Goal: Task Accomplishment & Management: Use online tool/utility

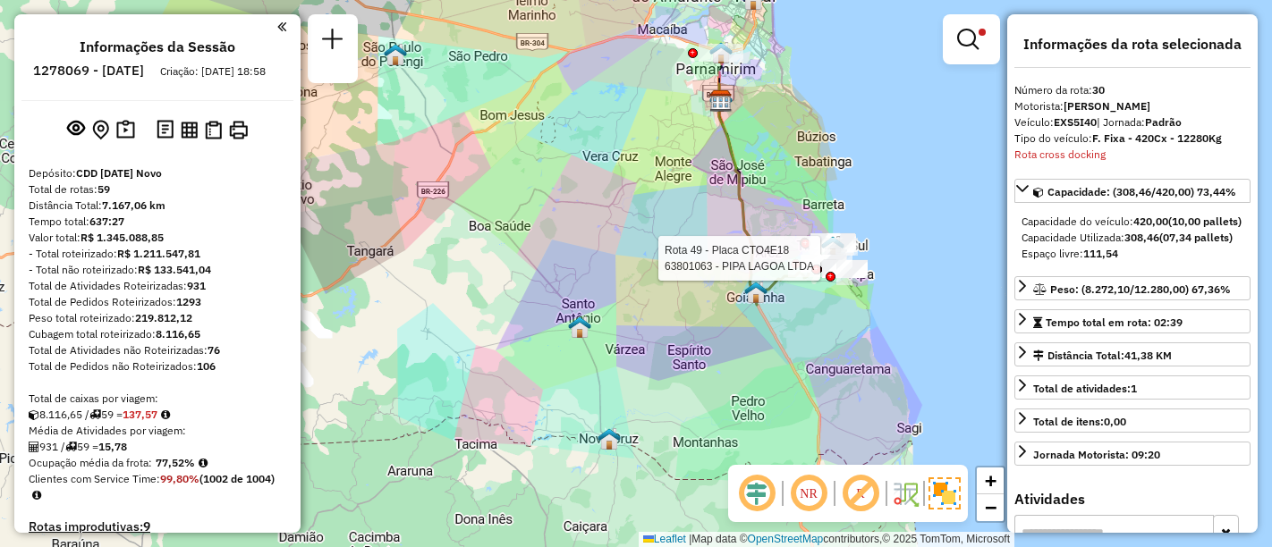
select select "**********"
click at [813, 346] on div "Rota 49 - Placa CTO4E18 63801063 - PIPA LAGOA LTDA Rota 49 - Placa CTO4E18 6385…" at bounding box center [636, 273] width 1272 height 547
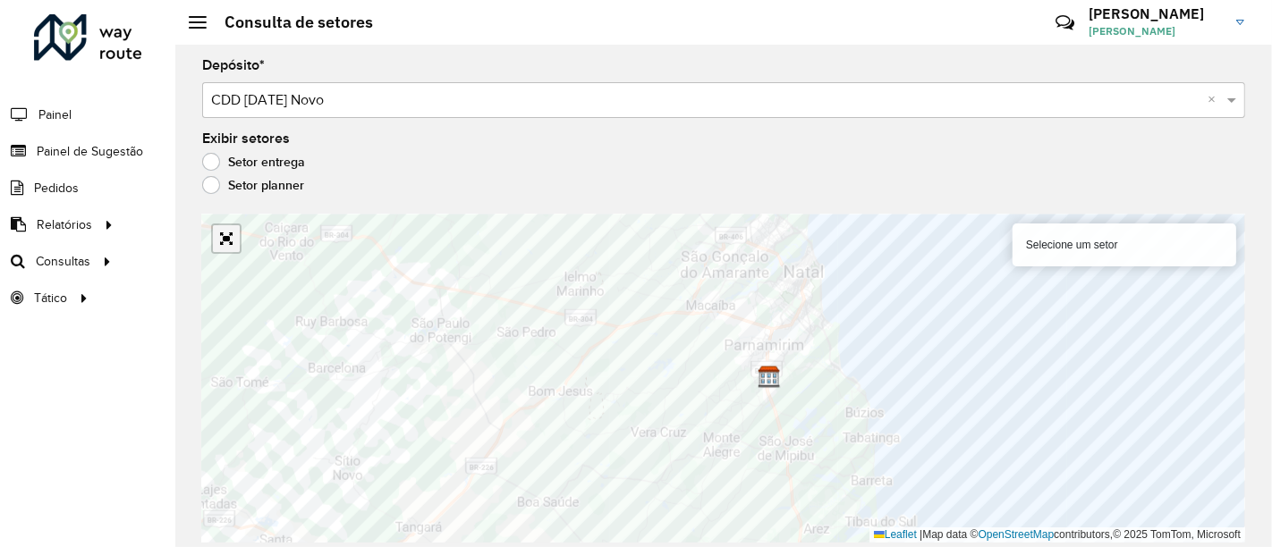
click at [226, 233] on link "Abrir mapa em tela cheia" at bounding box center [226, 238] width 27 height 27
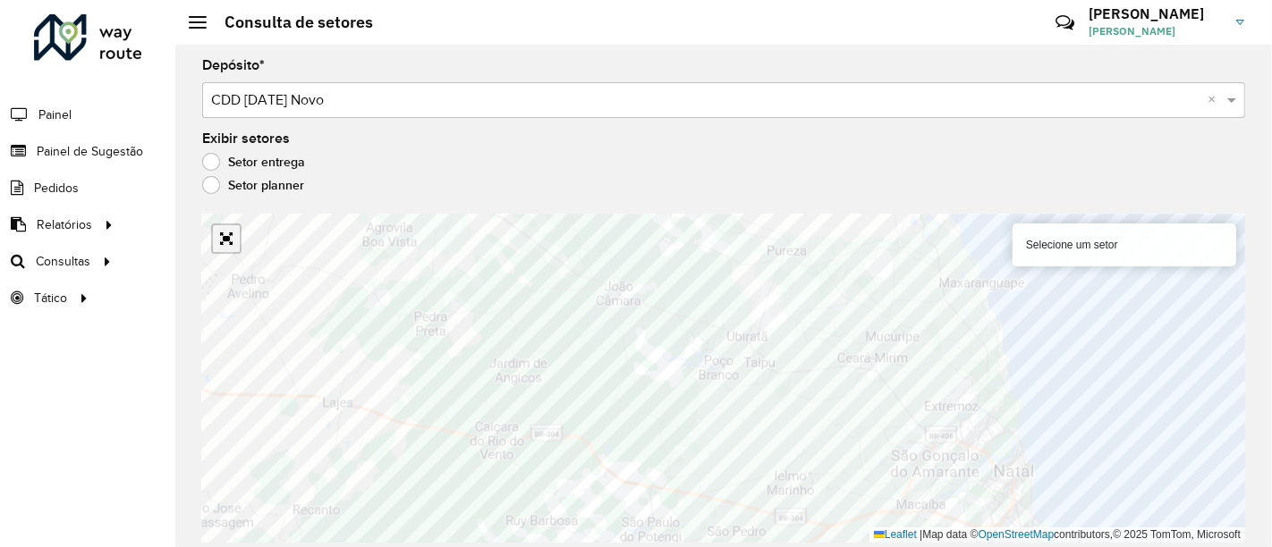
click at [232, 242] on link "Abrir mapa em tela cheia" at bounding box center [226, 238] width 27 height 27
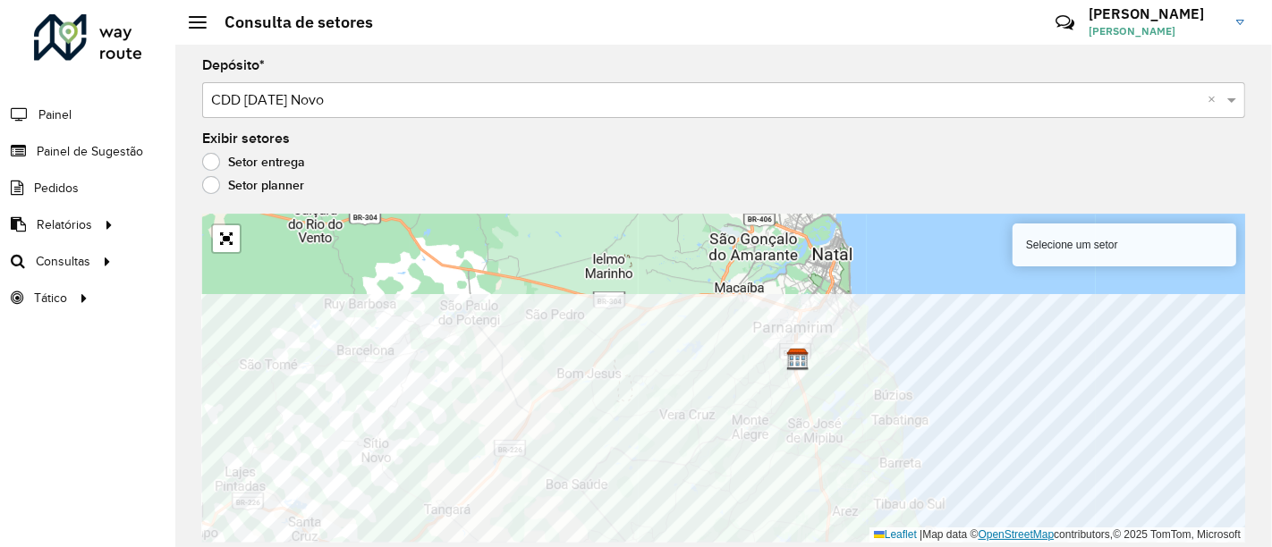
click at [991, 532] on div "170 - Nísia 111 - Búzios Selecione um setor Leaflet | Map data © OpenStreetMap …" at bounding box center [723, 379] width 1043 height 328
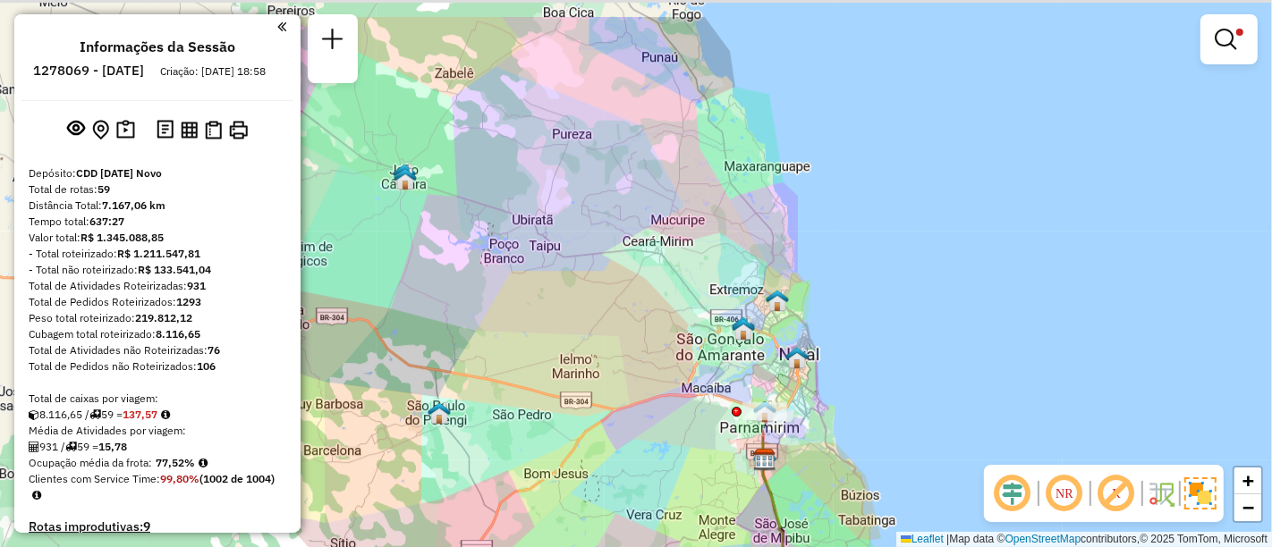
click at [733, 358] on div "Limpar filtros Janela de atendimento Grade de atendimento Capacidade Transporta…" at bounding box center [636, 273] width 1272 height 547
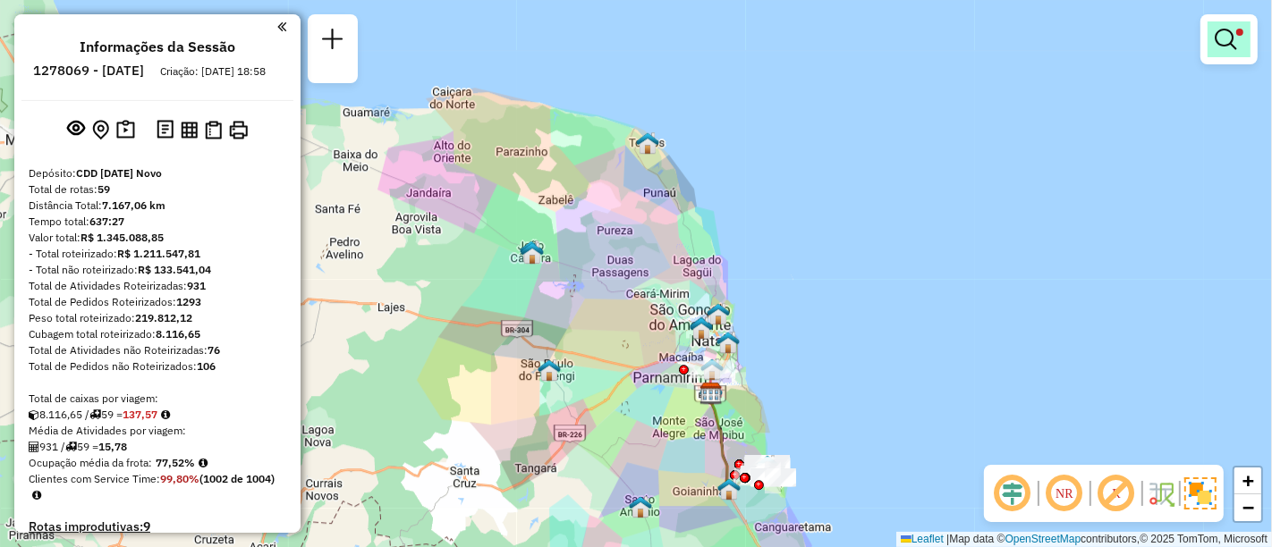
click at [1221, 44] on em at bounding box center [1224, 39] width 21 height 21
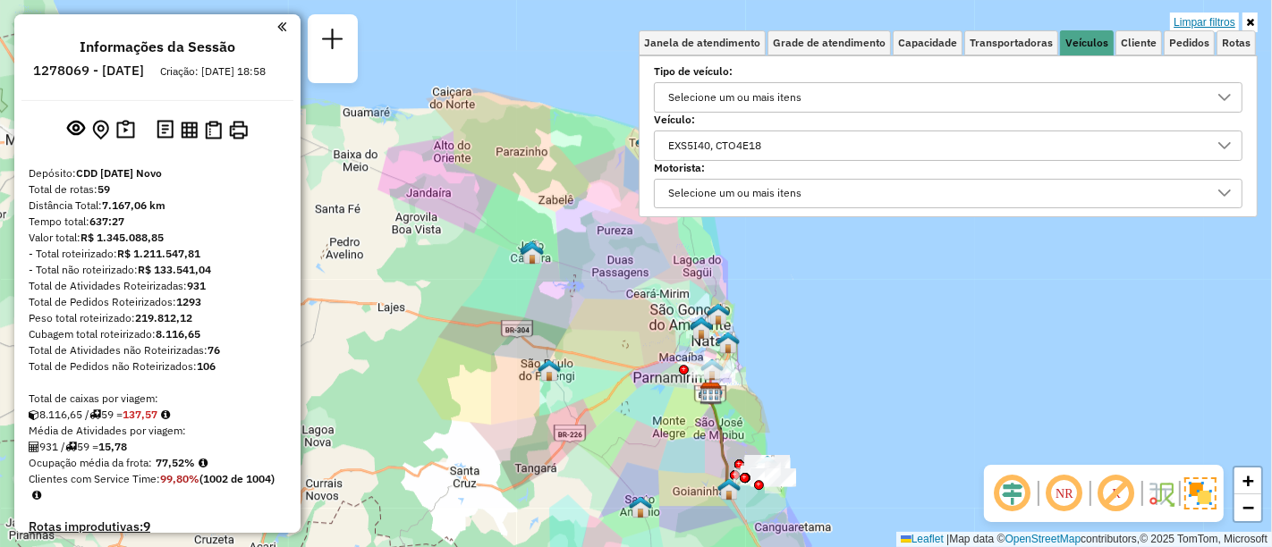
click at [1222, 24] on link "Limpar filtros" at bounding box center [1204, 23] width 69 height 20
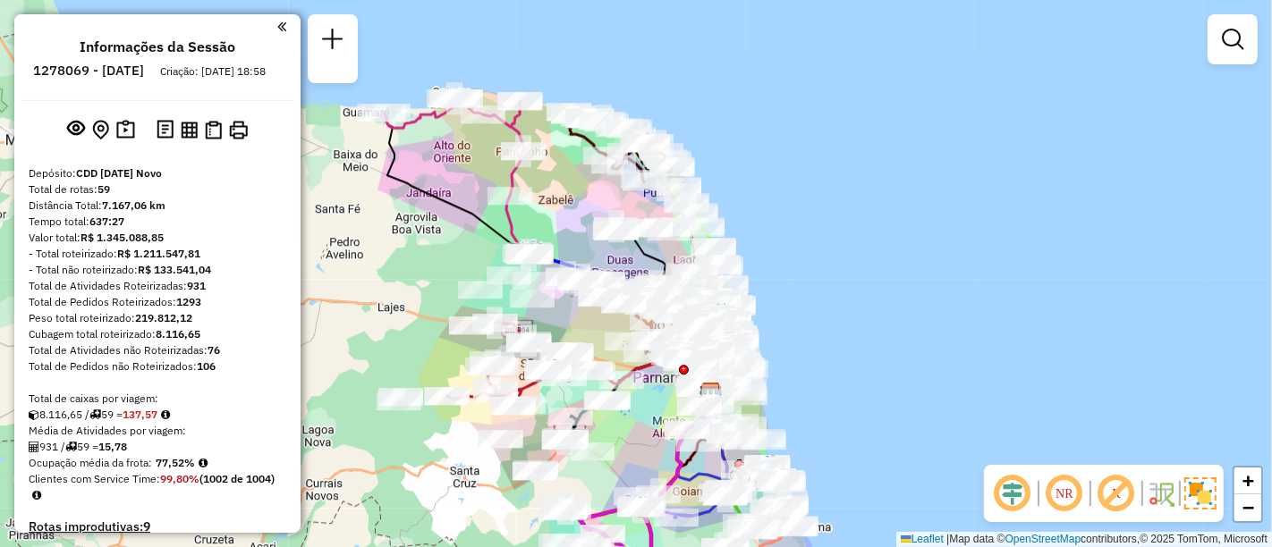
click at [1253, 19] on div at bounding box center [1232, 39] width 50 height 50
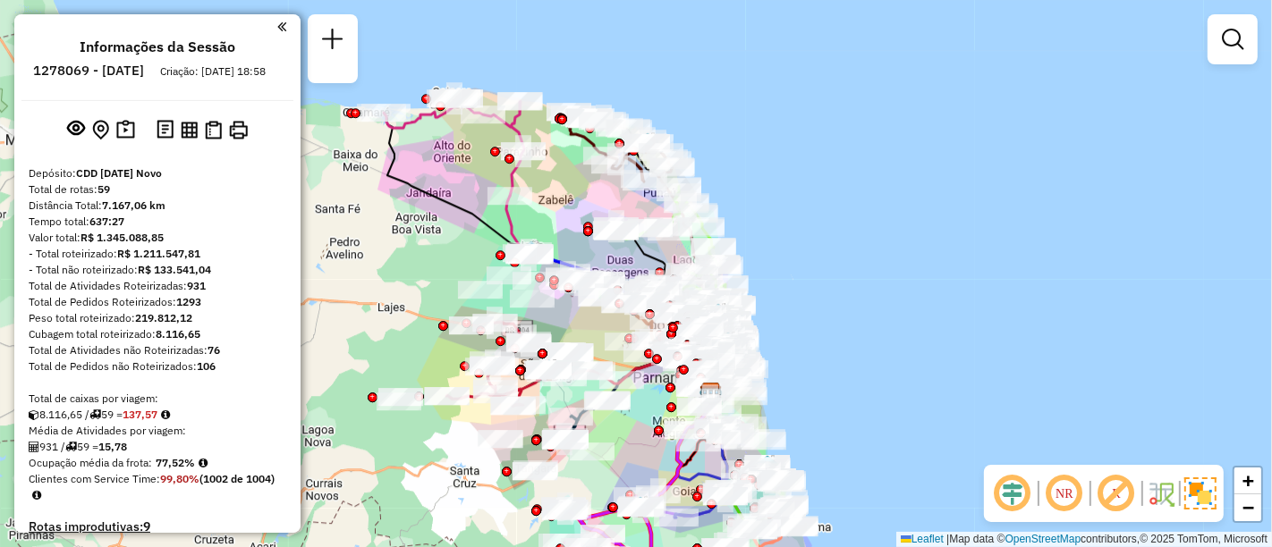
click at [917, 157] on div "Janela de atendimento Grade de atendimento Capacidade Transportadoras Veículos …" at bounding box center [636, 273] width 1272 height 547
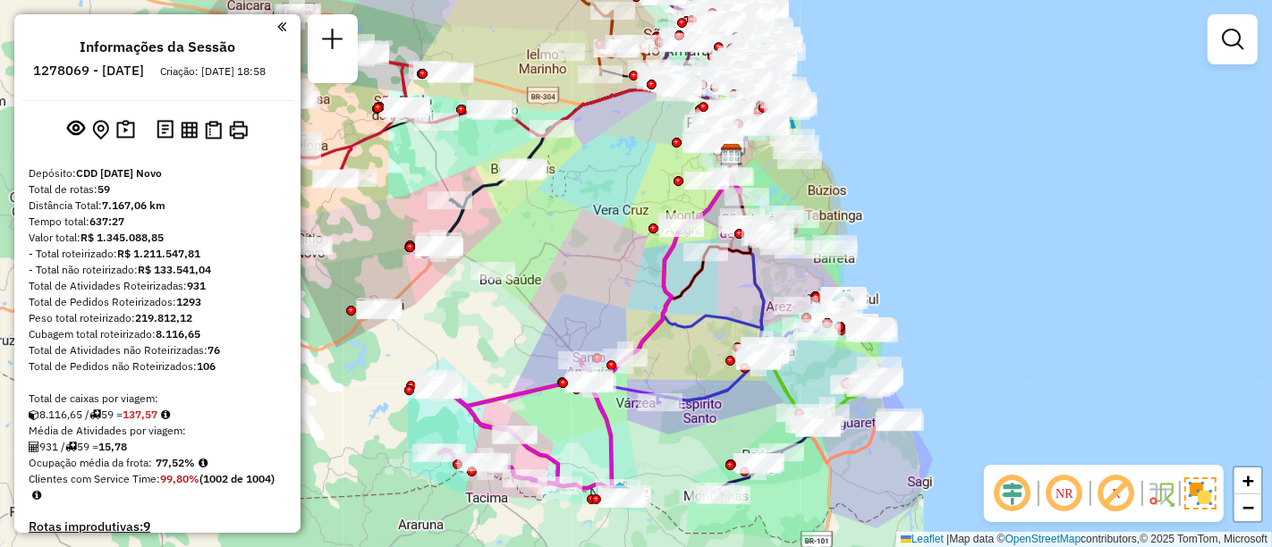
drag, startPoint x: 696, startPoint y: 461, endPoint x: 699, endPoint y: 376, distance: 84.1
click at [699, 376] on div "Janela de atendimento Grade de atendimento Capacidade Transportadoras Veículos …" at bounding box center [636, 273] width 1272 height 547
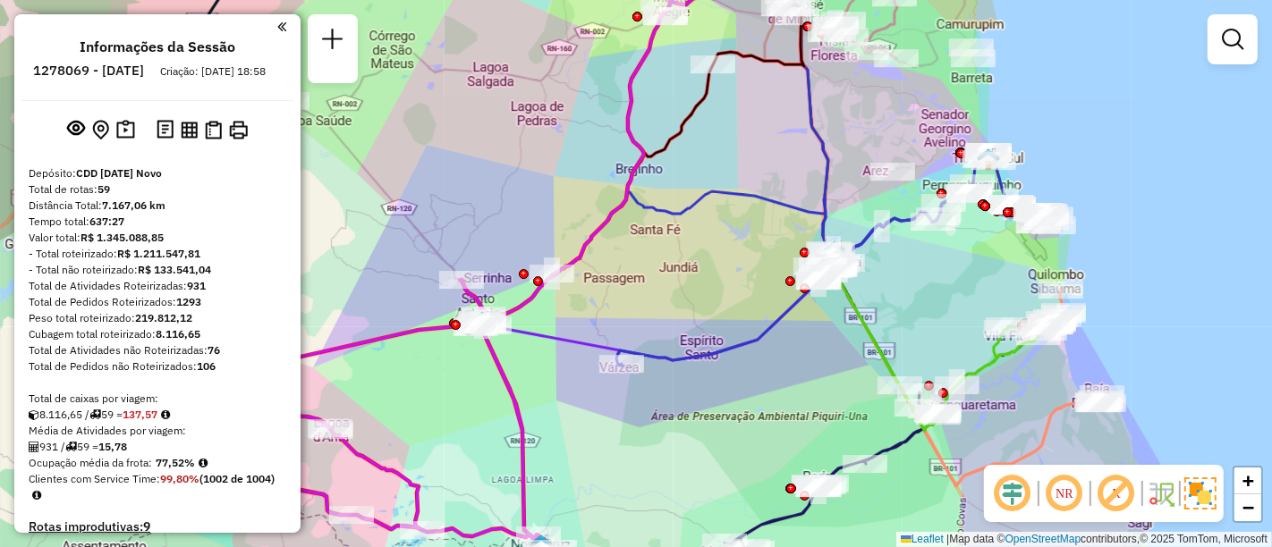
drag, startPoint x: 861, startPoint y: 275, endPoint x: 789, endPoint y: 302, distance: 77.2
click at [828, 305] on icon at bounding box center [939, 340] width 223 height 181
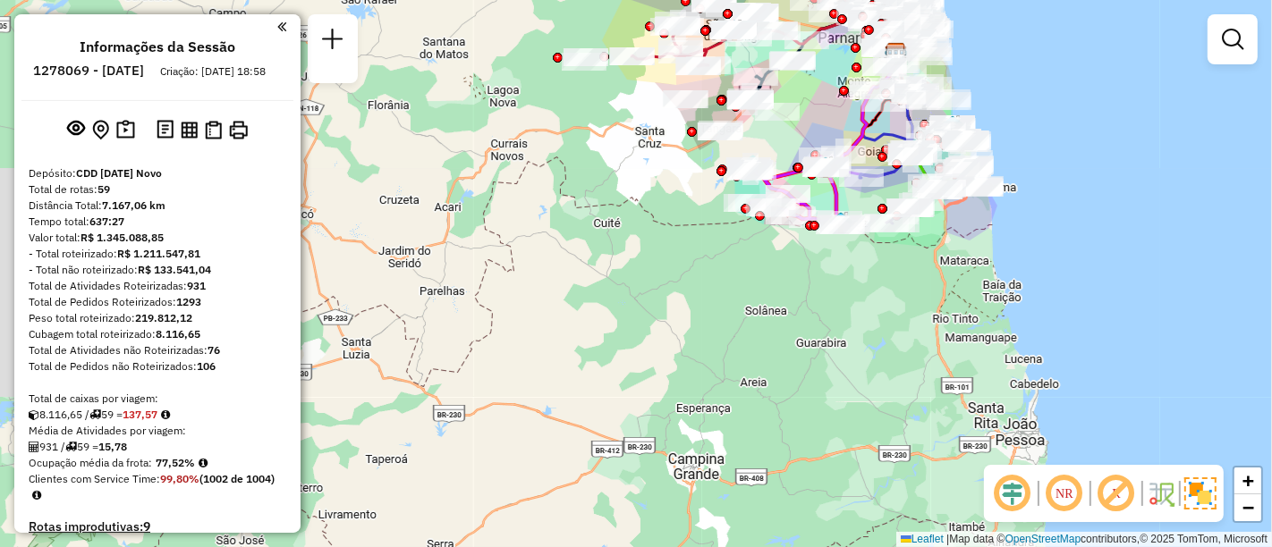
click at [966, 207] on icon at bounding box center [958, 183] width 45 height 48
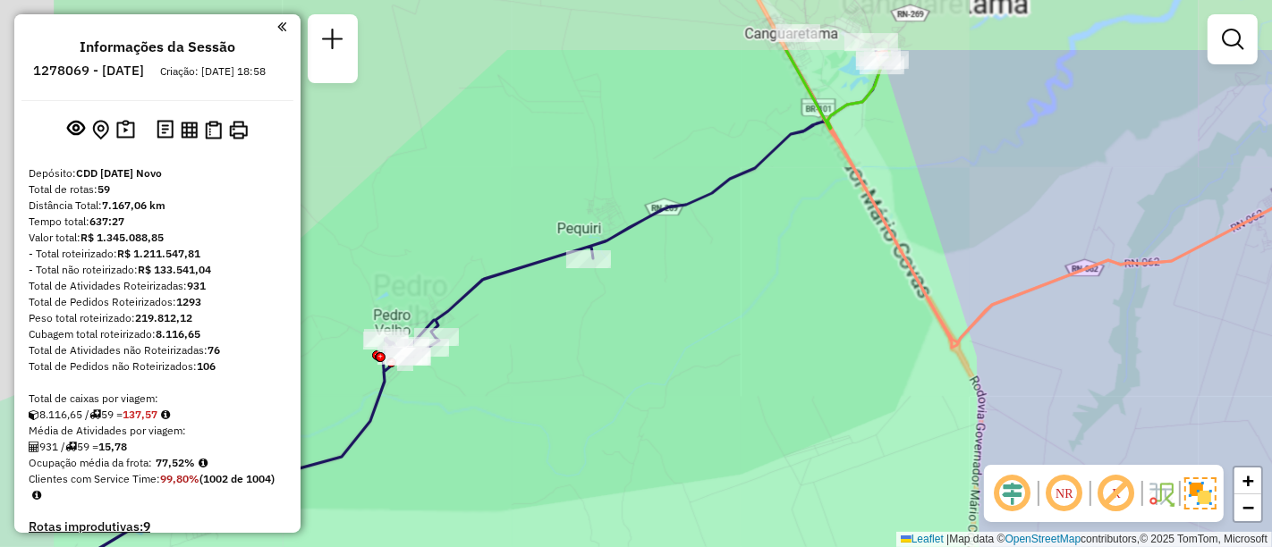
drag, startPoint x: 817, startPoint y: 272, endPoint x: 843, endPoint y: 310, distance: 46.4
click at [843, 310] on div "Janela de atendimento Grade de atendimento Capacidade Transportadoras Veículos …" at bounding box center [636, 273] width 1272 height 547
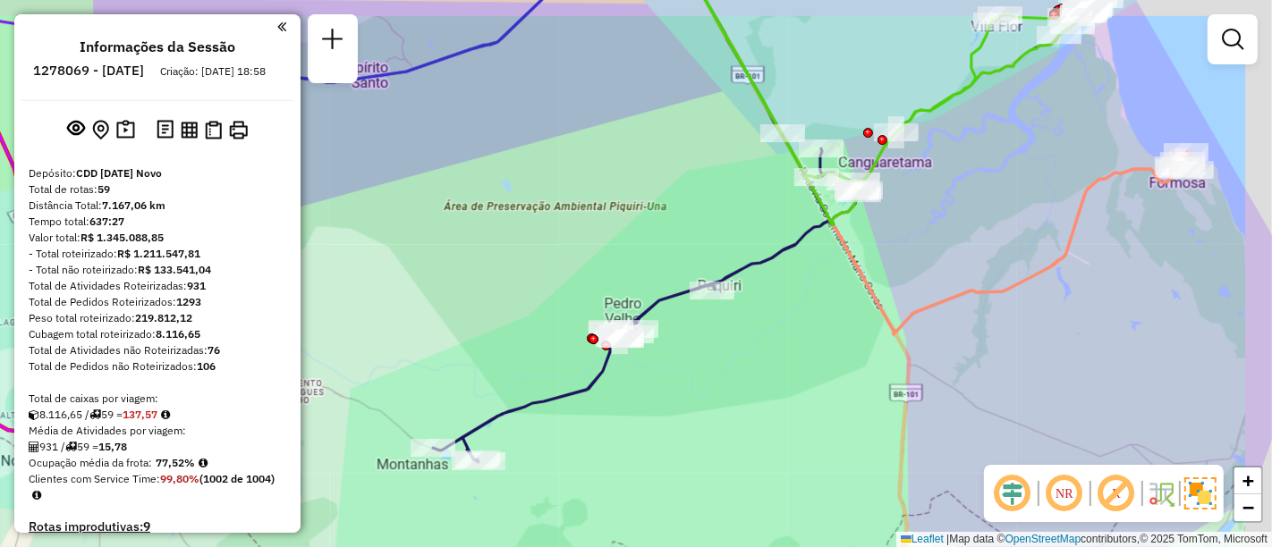
drag, startPoint x: 1054, startPoint y: 176, endPoint x: 886, endPoint y: 251, distance: 184.1
click at [886, 251] on div "Janela de atendimento Grade de atendimento Capacidade Transportadoras Veículos …" at bounding box center [636, 273] width 1272 height 547
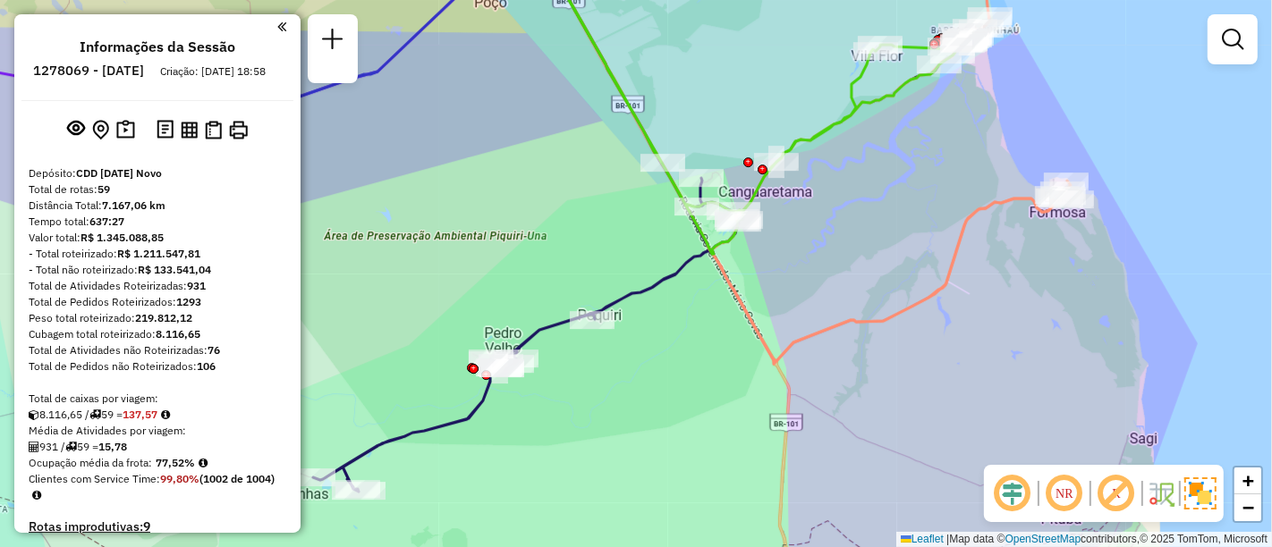
drag, startPoint x: 546, startPoint y: 365, endPoint x: 588, endPoint y: 338, distance: 49.1
click at [588, 338] on div "Janela de atendimento Grade de atendimento Capacidade Transportadoras Veículos …" at bounding box center [636, 273] width 1272 height 547
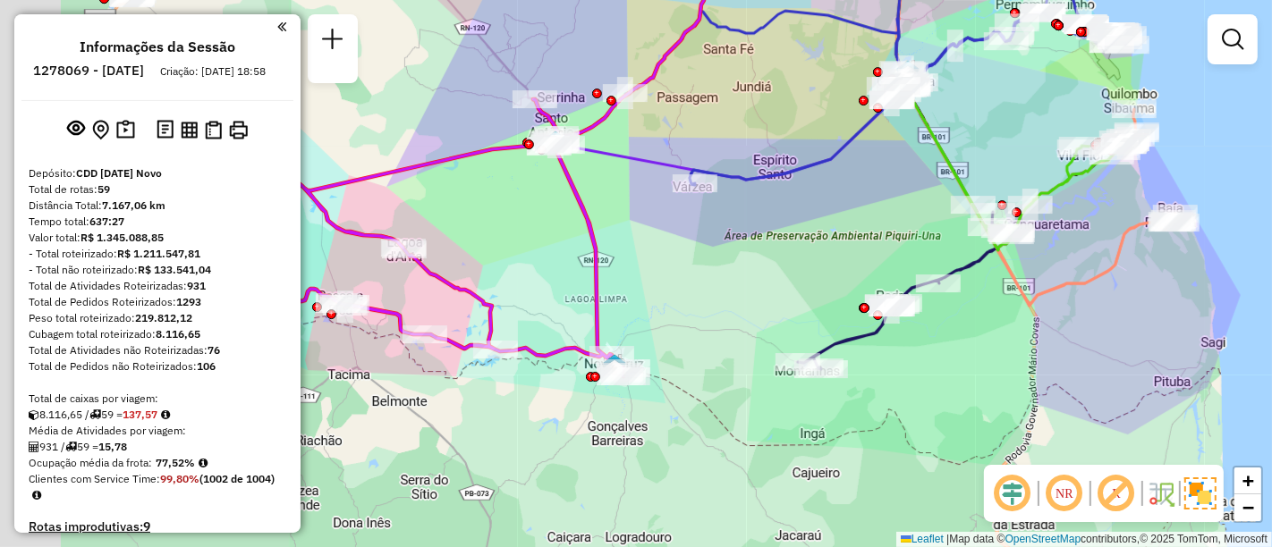
drag, startPoint x: 689, startPoint y: 349, endPoint x: 985, endPoint y: 314, distance: 298.0
click at [985, 314] on div "Janela de atendimento Grade de atendimento Capacidade Transportadoras Veículos …" at bounding box center [636, 273] width 1272 height 547
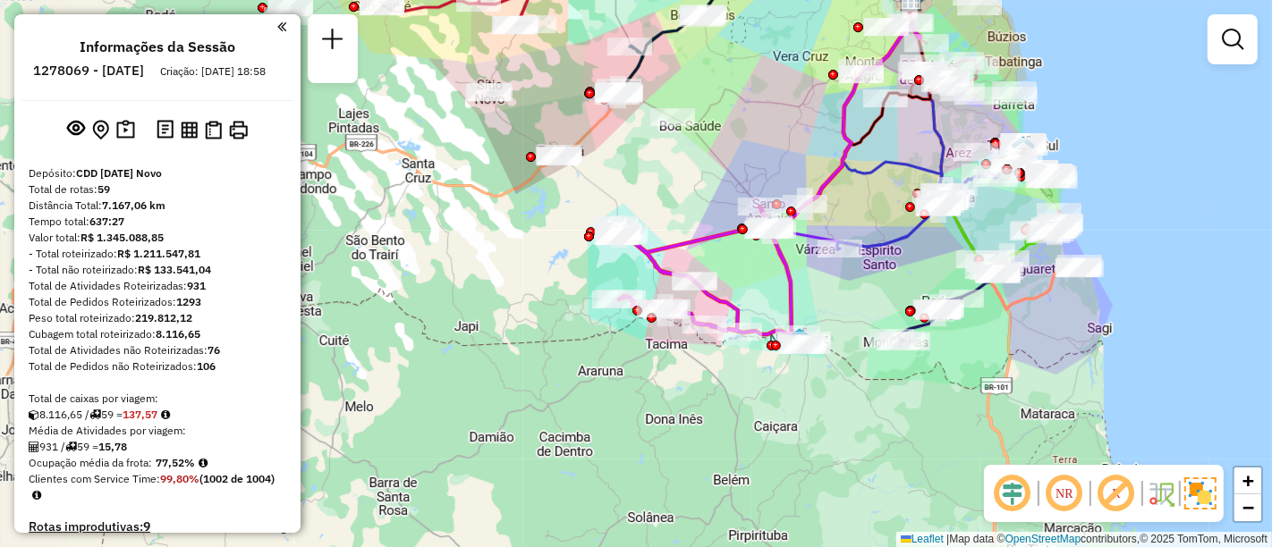
drag, startPoint x: 758, startPoint y: 307, endPoint x: 702, endPoint y: 294, distance: 57.7
click at [678, 307] on div "Janela de atendimento Grade de atendimento Capacidade Transportadoras Veículos …" at bounding box center [636, 273] width 1272 height 547
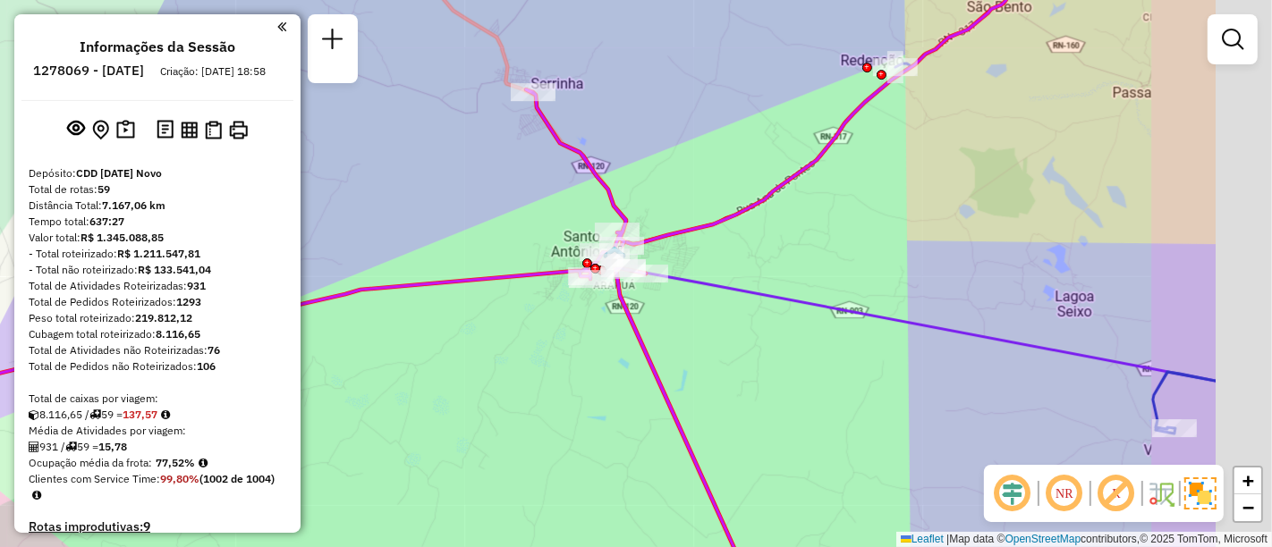
drag, startPoint x: 974, startPoint y: 275, endPoint x: 772, endPoint y: 279, distance: 202.1
click at [772, 279] on div "Janela de atendimento Grade de atendimento Capacidade Transportadoras Veículos …" at bounding box center [636, 273] width 1272 height 547
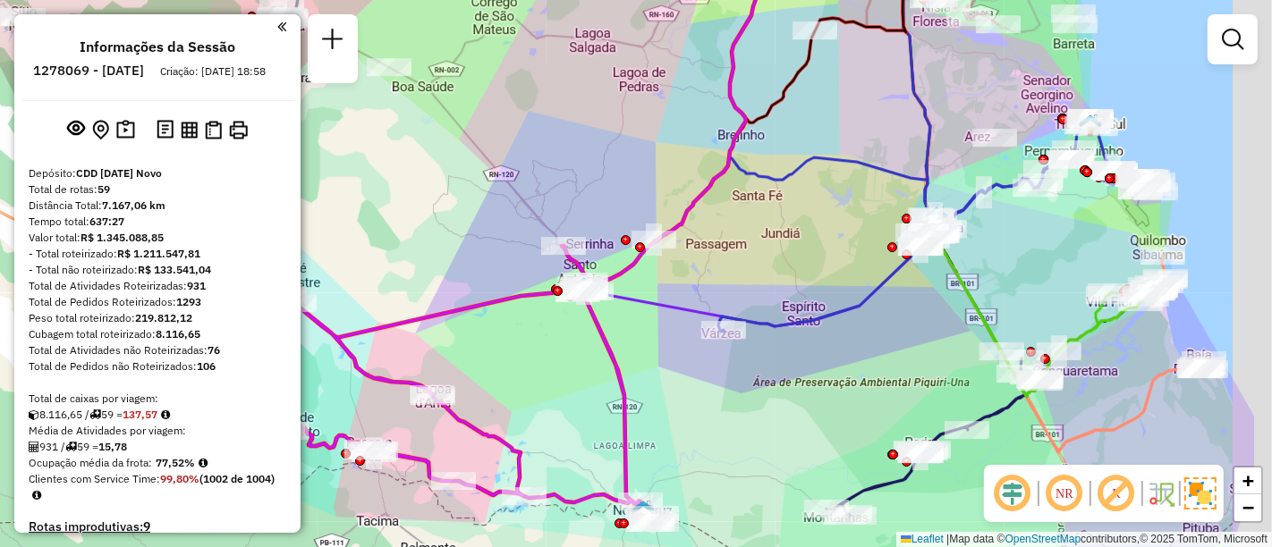
drag, startPoint x: 984, startPoint y: 287, endPoint x: 791, endPoint y: 289, distance: 192.3
click at [787, 300] on icon at bounding box center [905, 225] width 502 height 214
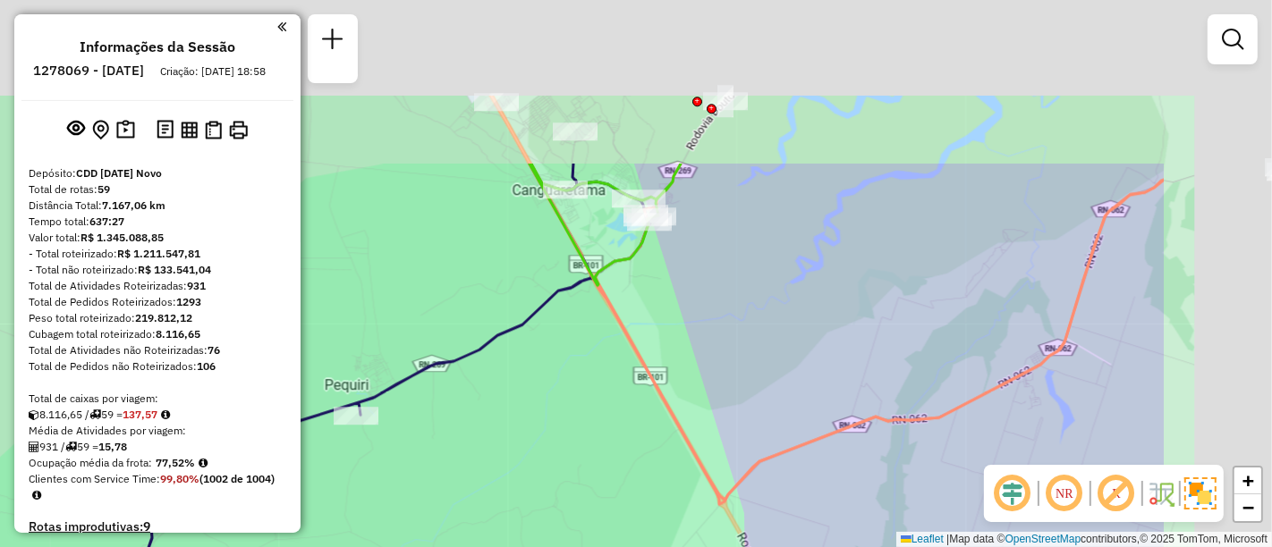
drag, startPoint x: 823, startPoint y: 346, endPoint x: 815, endPoint y: 337, distance: 12.0
click at [811, 359] on div "Janela de atendimento Grade de atendimento Capacidade Transportadoras Veículos …" at bounding box center [636, 273] width 1272 height 547
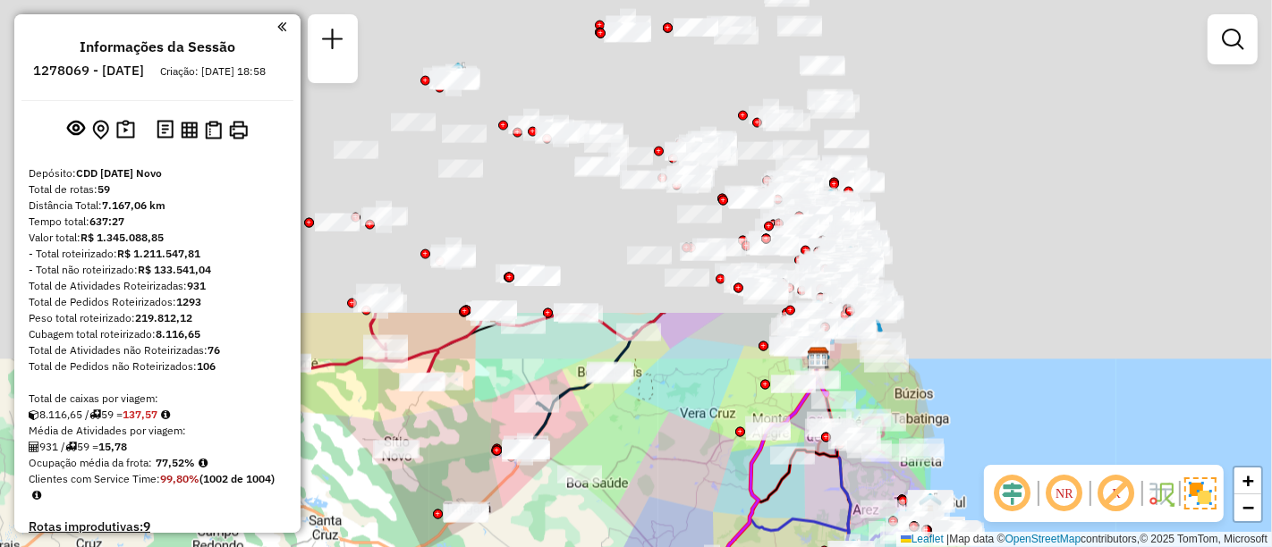
drag, startPoint x: 881, startPoint y: 129, endPoint x: 984, endPoint y: 496, distance: 381.6
click at [984, 496] on hb-router-mapa "Informações da Sessão 1278069 - 18/09/2025 Criação: 17/09/2025 18:58 Depósito: …" at bounding box center [636, 273] width 1272 height 547
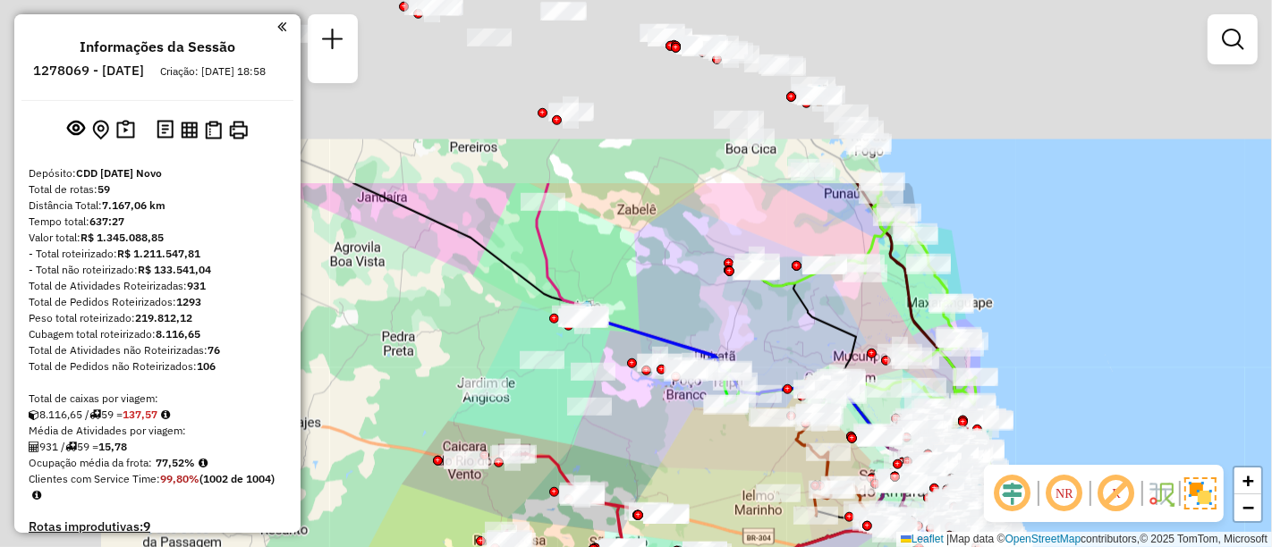
drag, startPoint x: 985, startPoint y: 310, endPoint x: 1043, endPoint y: 427, distance: 129.6
click at [1042, 458] on div "Janela de atendimento Grade de atendimento Capacidade Transportadoras Veículos …" at bounding box center [636, 273] width 1272 height 547
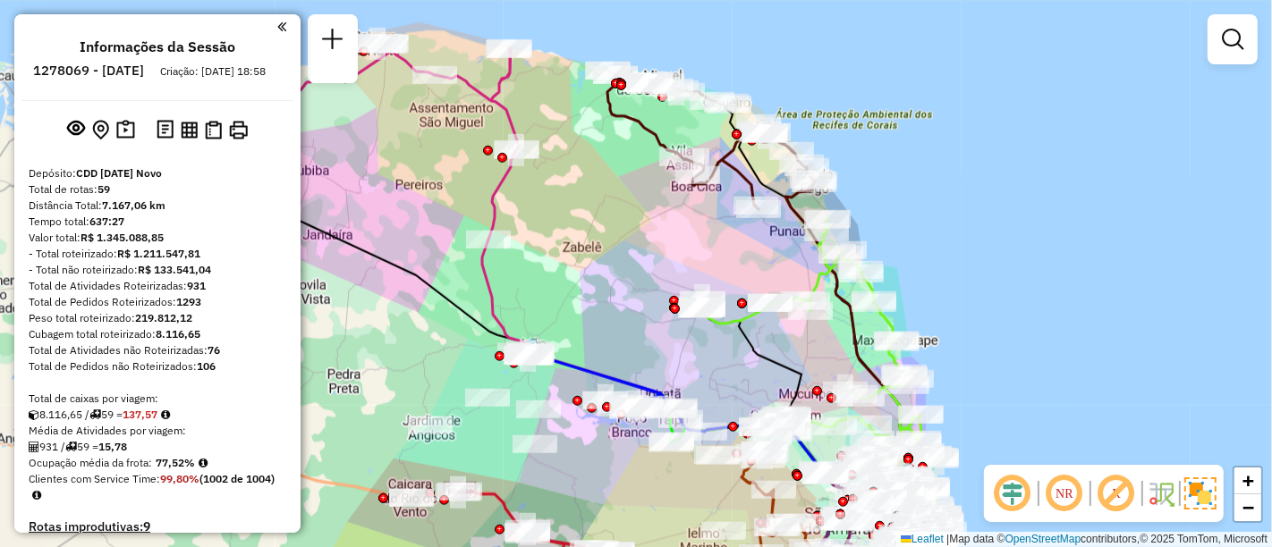
drag, startPoint x: 978, startPoint y: 207, endPoint x: 917, endPoint y: 175, distance: 68.8
click at [917, 175] on div "Janela de atendimento Grade de atendimento Capacidade Transportadoras Veículos …" at bounding box center [636, 273] width 1272 height 547
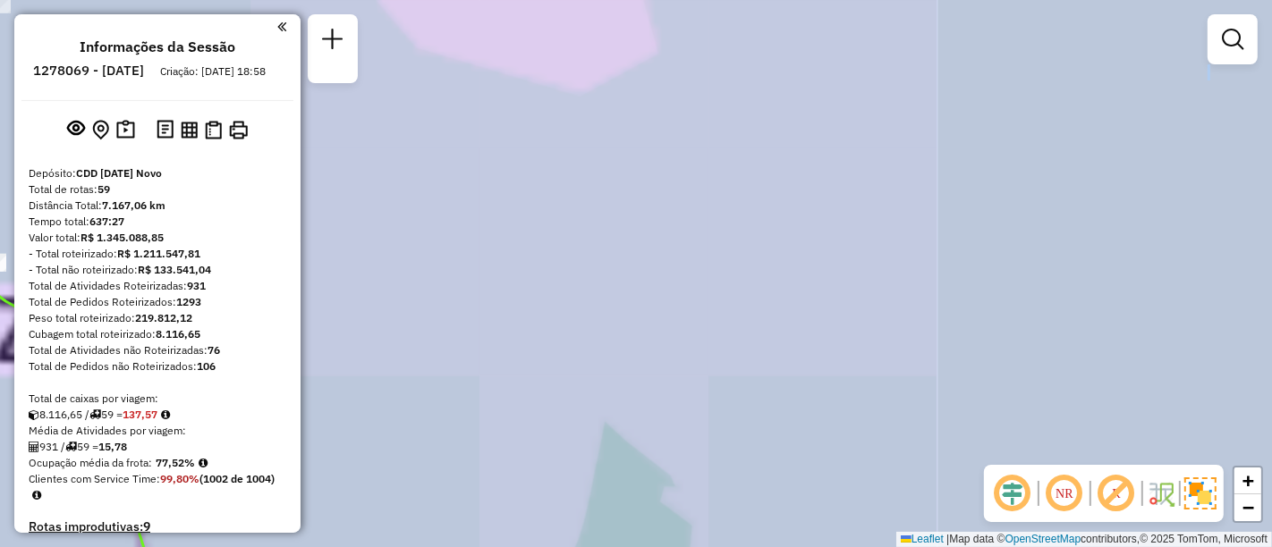
drag, startPoint x: 882, startPoint y: 305, endPoint x: 909, endPoint y: 302, distance: 27.9
click at [909, 302] on div "Janela de atendimento Grade de atendimento Capacidade Transportadoras Veículos …" at bounding box center [636, 273] width 1272 height 547
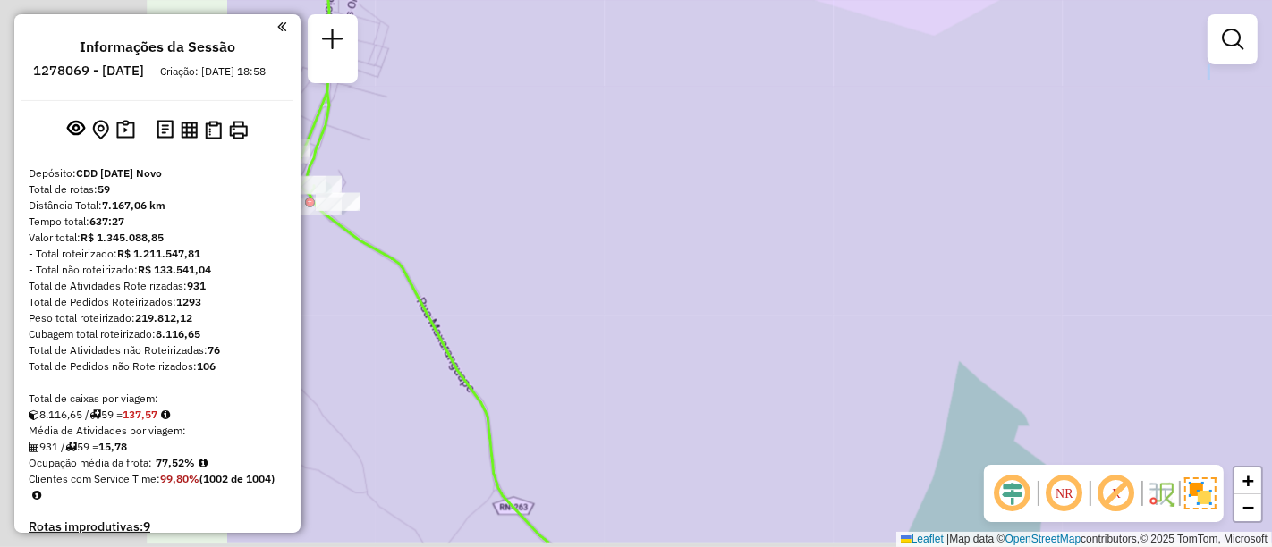
drag, startPoint x: 945, startPoint y: 249, endPoint x: 1038, endPoint y: 224, distance: 96.1
click at [1083, 208] on div "Janela de atendimento Grade de atendimento Capacidade Transportadoras Veículos …" at bounding box center [636, 273] width 1272 height 547
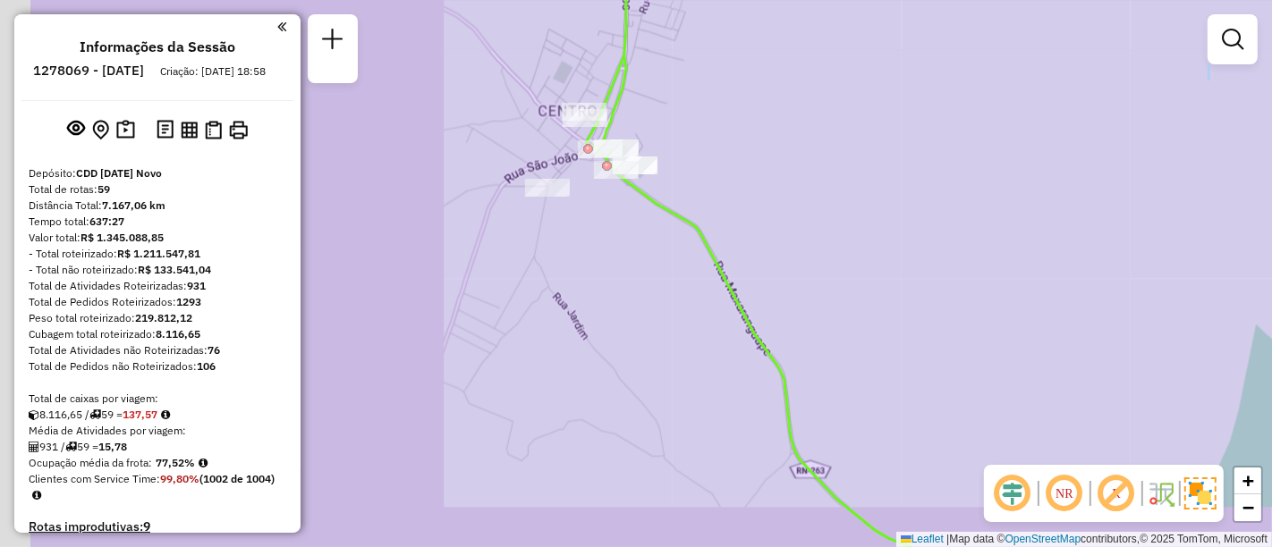
drag, startPoint x: 616, startPoint y: 313, endPoint x: 860, endPoint y: 268, distance: 248.2
click at [858, 359] on div "Janela de atendimento Grade de atendimento Capacidade Transportadoras Veículos …" at bounding box center [636, 273] width 1272 height 547
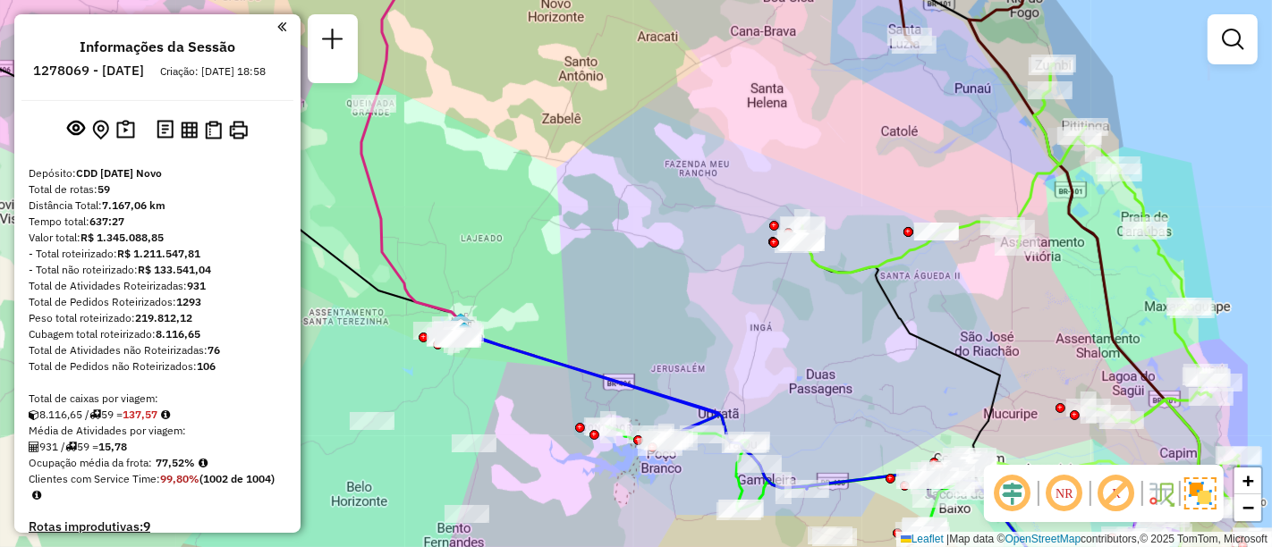
drag, startPoint x: 1003, startPoint y: 305, endPoint x: 806, endPoint y: 234, distance: 209.9
click at [862, 250] on div "Janela de atendimento Grade de atendimento Capacidade Transportadoras Veículos …" at bounding box center [636, 273] width 1272 height 547
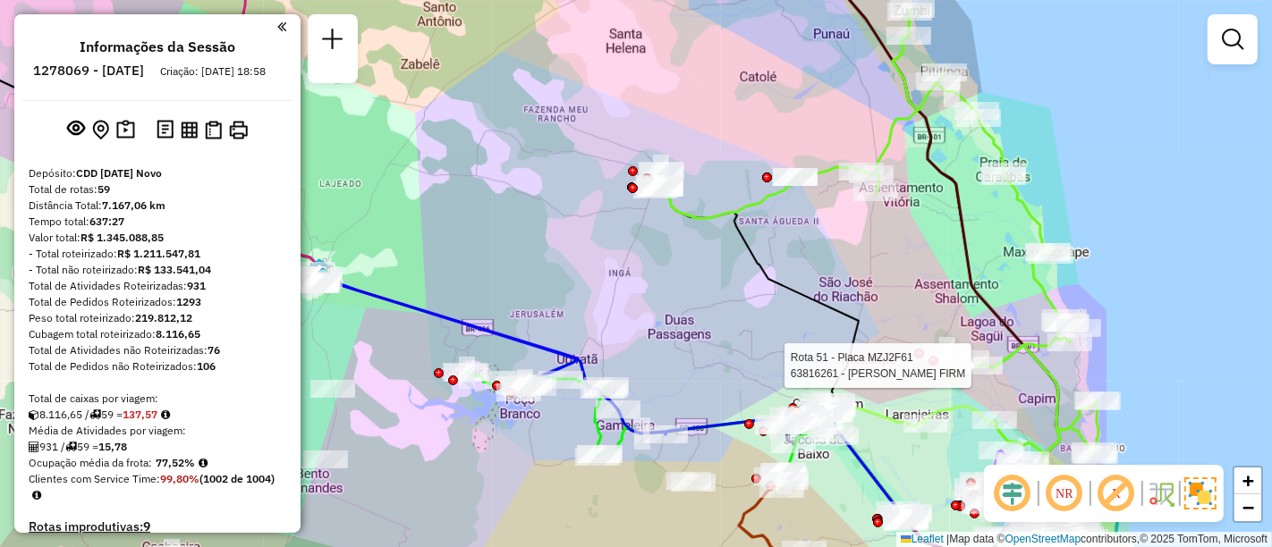
drag, startPoint x: 829, startPoint y: 218, endPoint x: 781, endPoint y: 225, distance: 48.8
click at [764, 163] on div "Rota 51 - Placa MZJ2F61 63870524 - MERCADINHO ALVES Rota 51 - Placa MZJ2F61 638…" at bounding box center [636, 273] width 1272 height 547
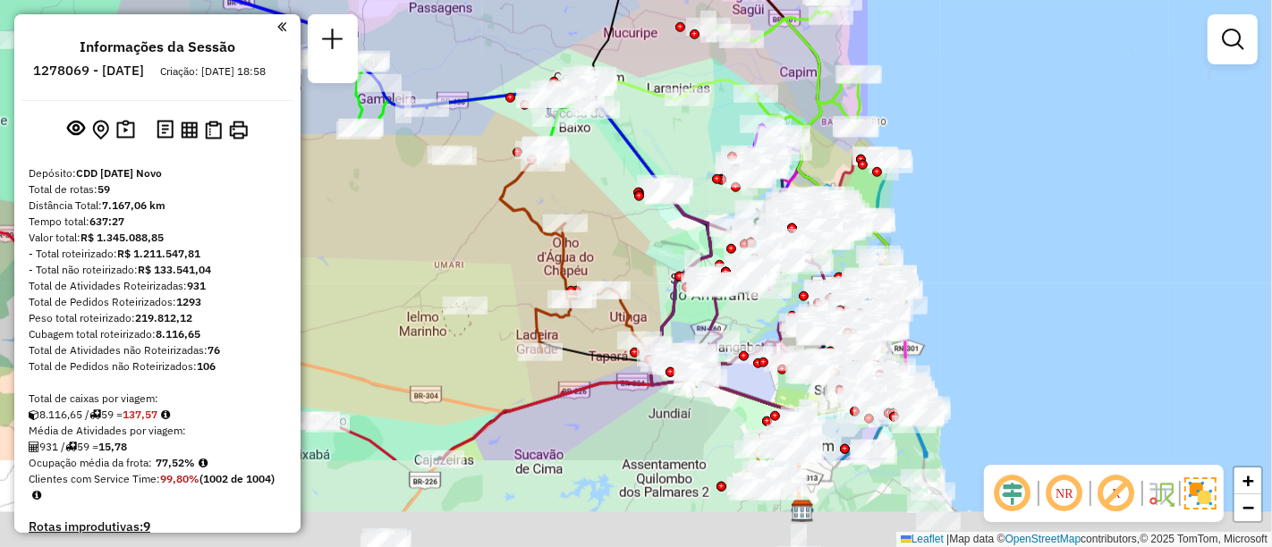
drag, startPoint x: 837, startPoint y: 418, endPoint x: 799, endPoint y: 156, distance: 264.8
click at [813, 299] on div at bounding box center [818, 304] width 10 height 10
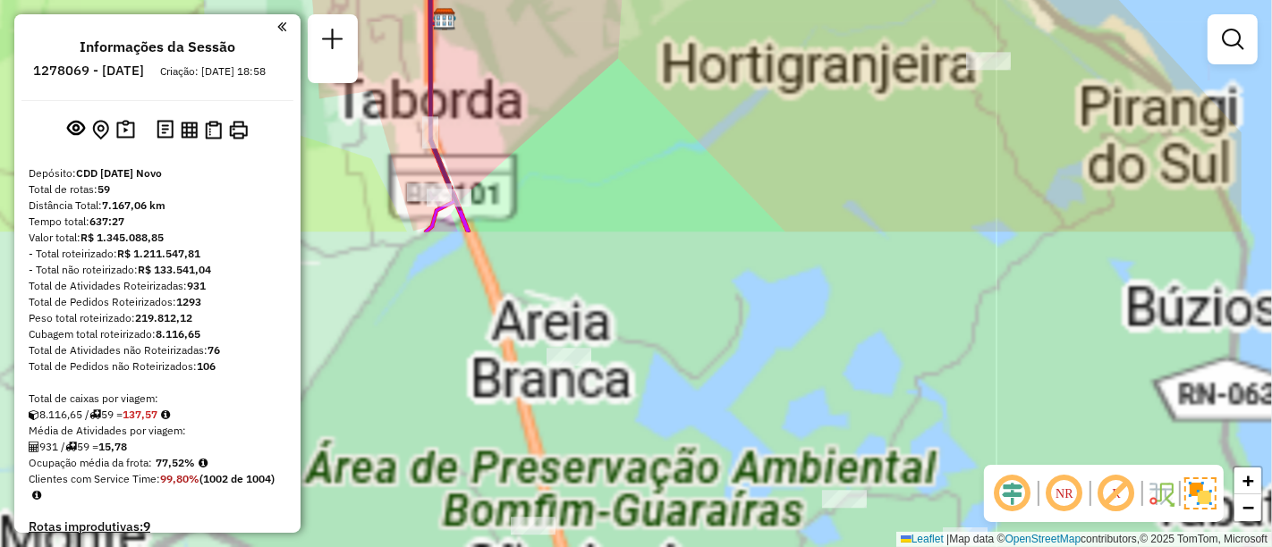
drag, startPoint x: 740, startPoint y: 72, endPoint x: 889, endPoint y: 390, distance: 350.8
click at [739, 71] on div "Rota 5 - Placa GAG9C77 63882781 - CANTINA DA GALEGA Janela de atendimento Grade…" at bounding box center [636, 273] width 1272 height 547
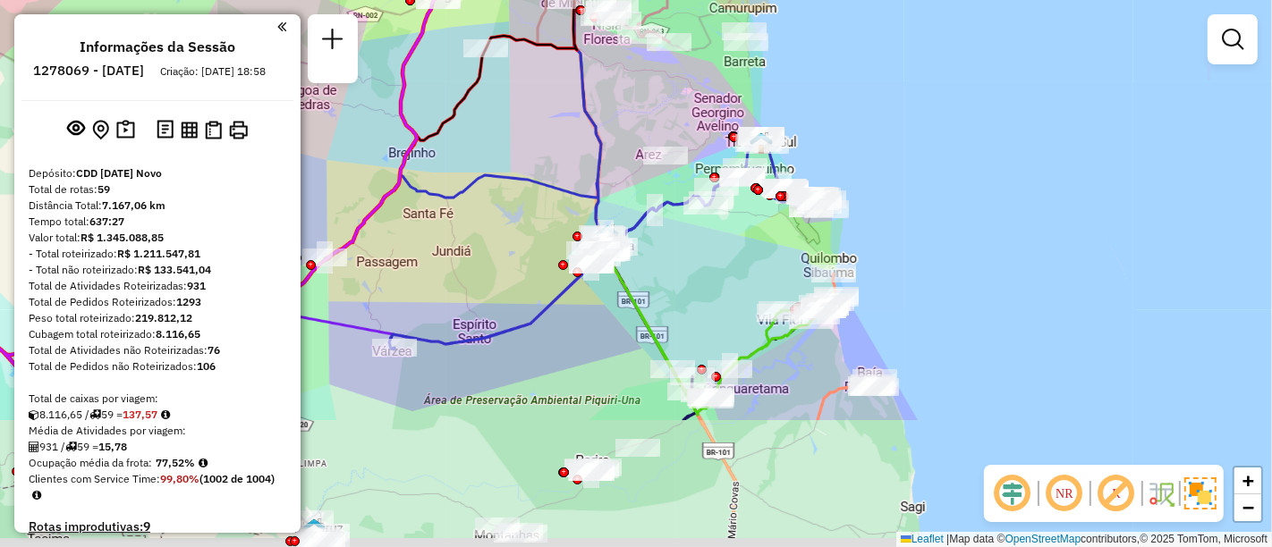
drag, startPoint x: 715, startPoint y: 241, endPoint x: 702, endPoint y: 206, distance: 37.4
click at [702, 206] on div "Rota 5 - Placa GAG9C77 63882781 - CANTINA DA GALEGA Janela de atendimento Grade…" at bounding box center [636, 273] width 1272 height 547
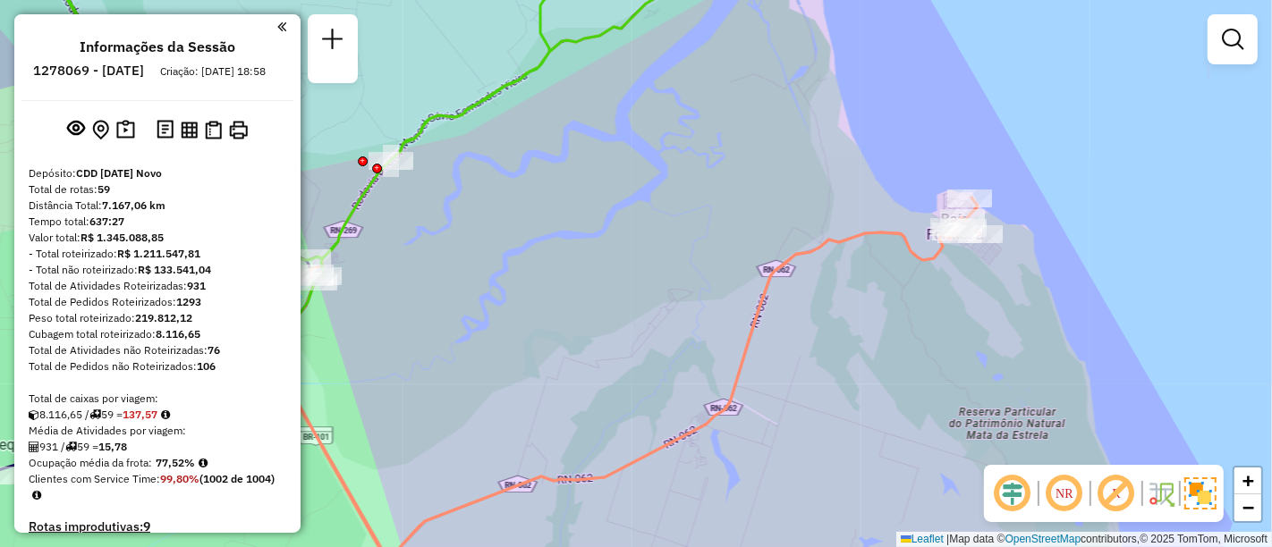
click at [709, 294] on div "Rota 5 - Placa GAG9C77 63882781 - CANTINA DA GALEGA Rota 55 - Placa MYZ8D59 638…" at bounding box center [636, 273] width 1272 height 547
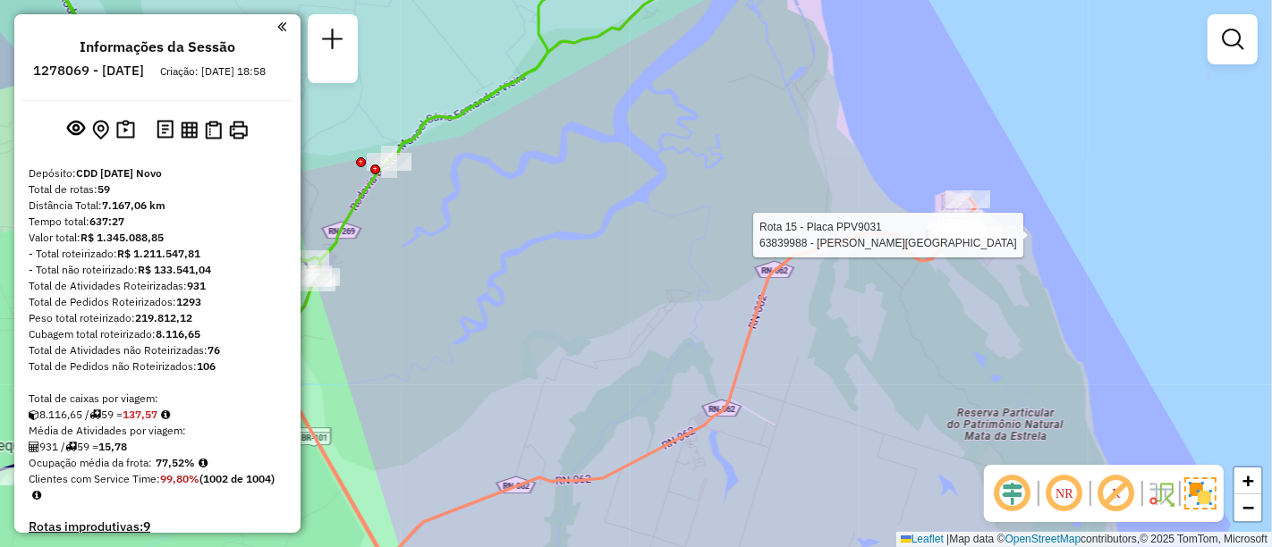
select select "**********"
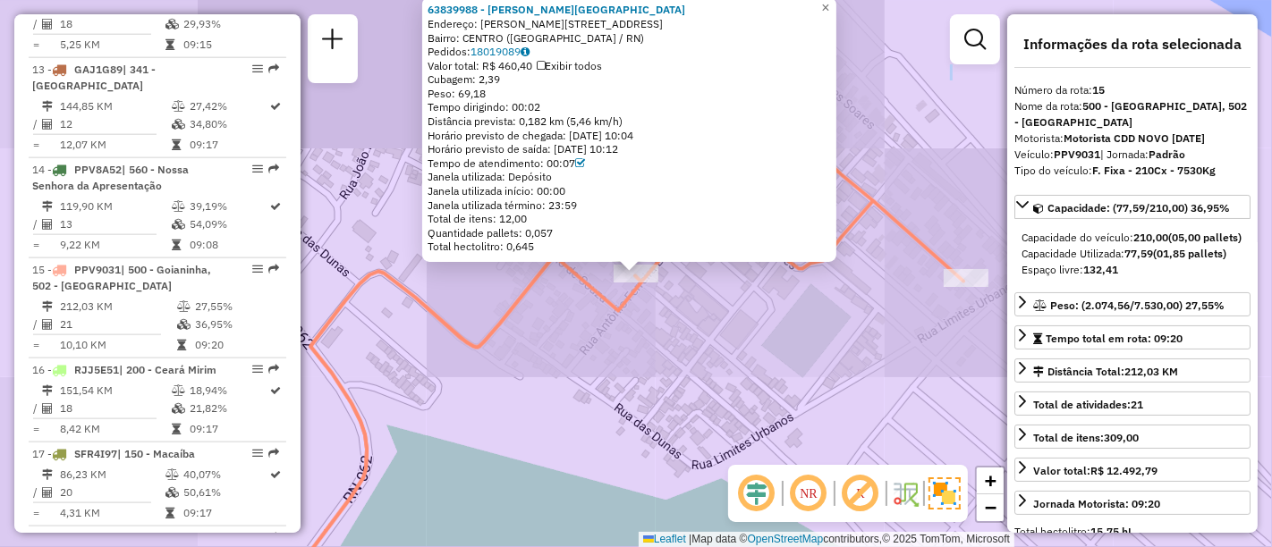
scroll to position [2065, 0]
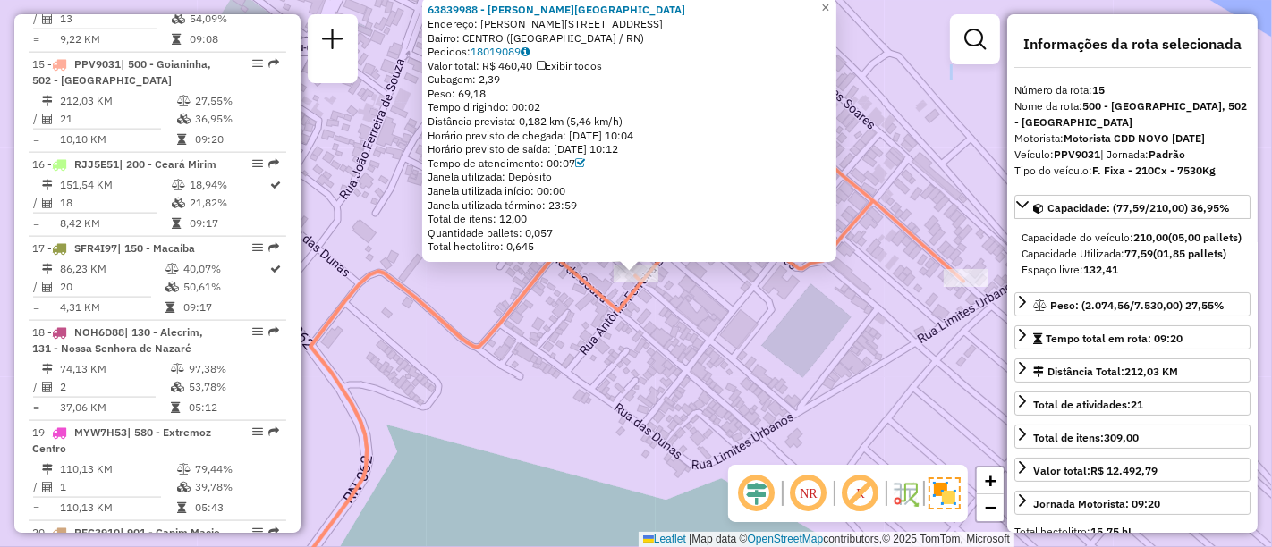
click at [815, 365] on div "63839988 - MERCADINHO [GEOGRAPHIC_DATA] Endereço: [PERSON_NAME] 408 Bairro: [GE…" at bounding box center [636, 273] width 1272 height 547
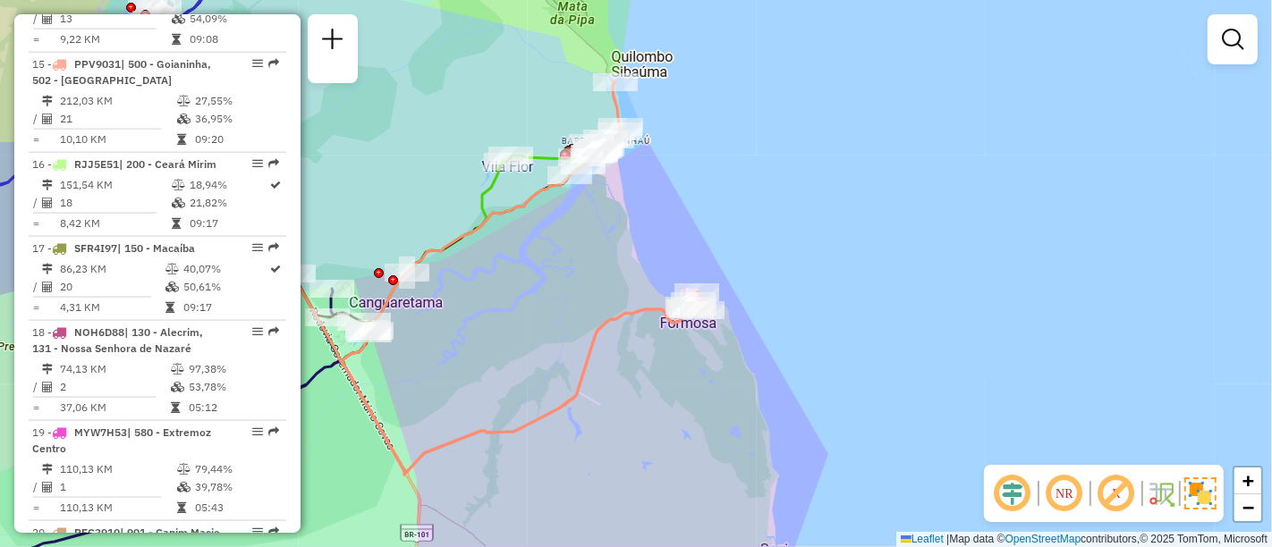
select select "**********"
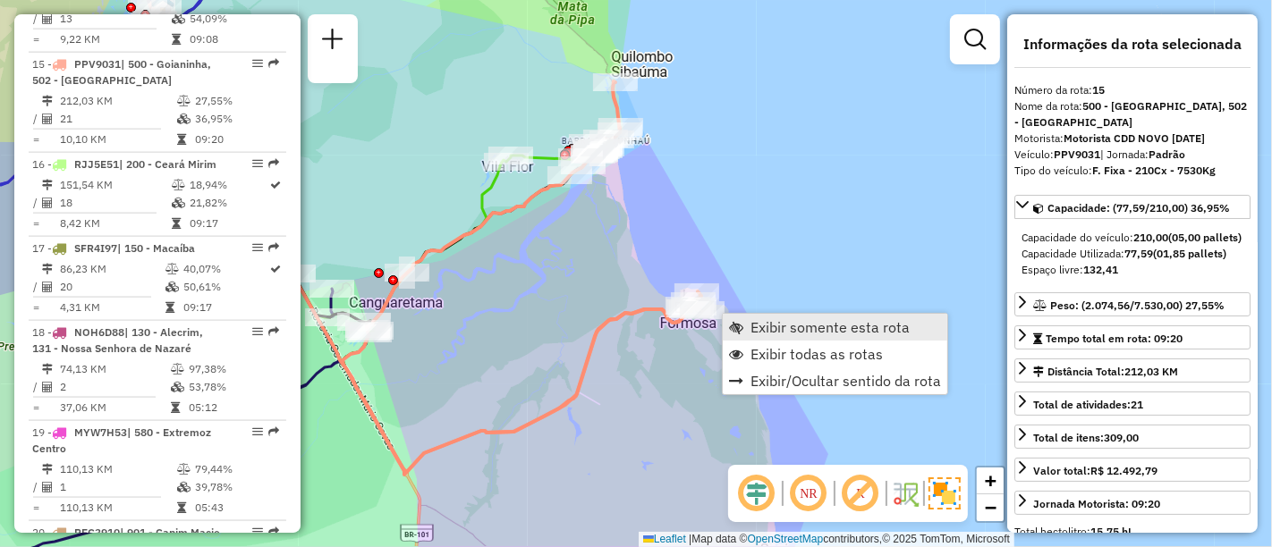
click at [757, 325] on span "Exibir somente esta rota" at bounding box center [829, 327] width 159 height 14
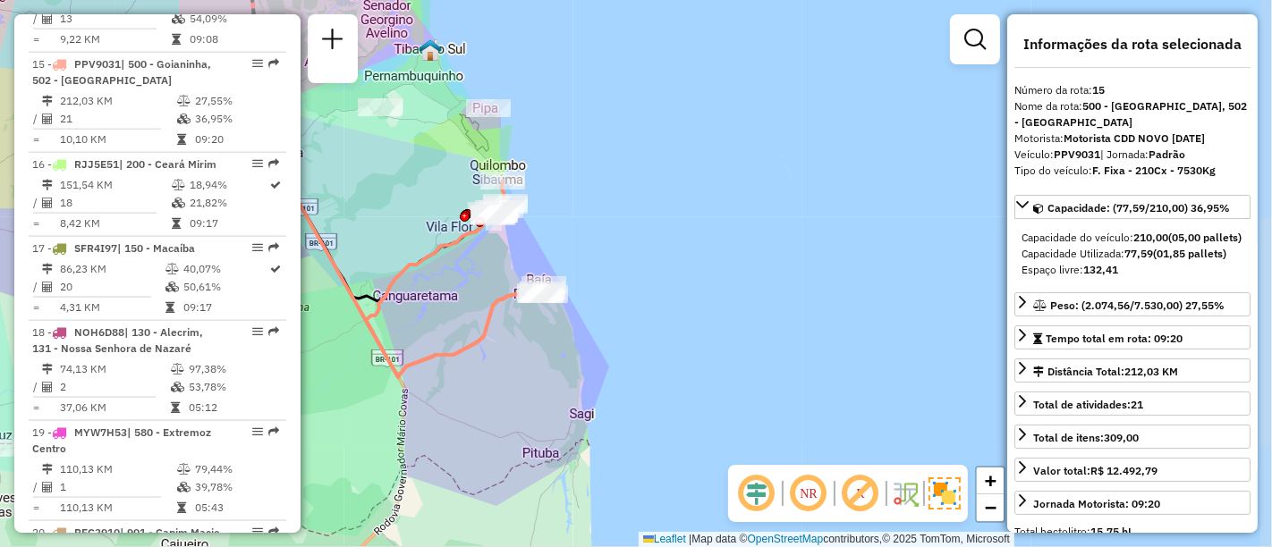
drag, startPoint x: 545, startPoint y: 317, endPoint x: 567, endPoint y: 321, distance: 22.6
click at [545, 321] on icon at bounding box center [456, 278] width 180 height 195
